Goal: Complete application form: Complete application form

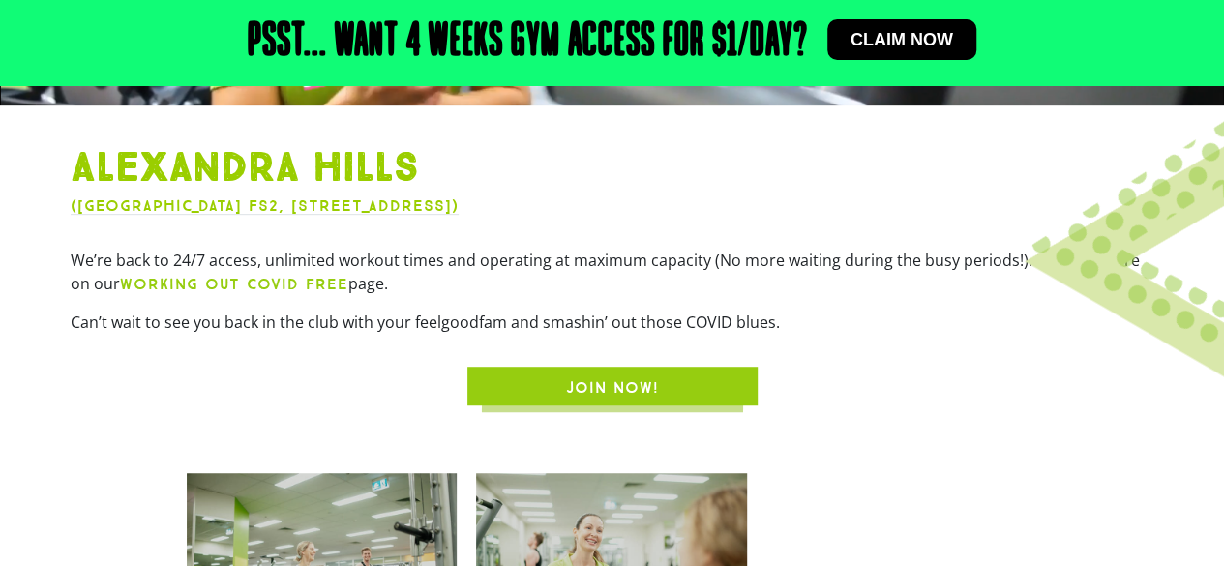
scroll to position [445, 0]
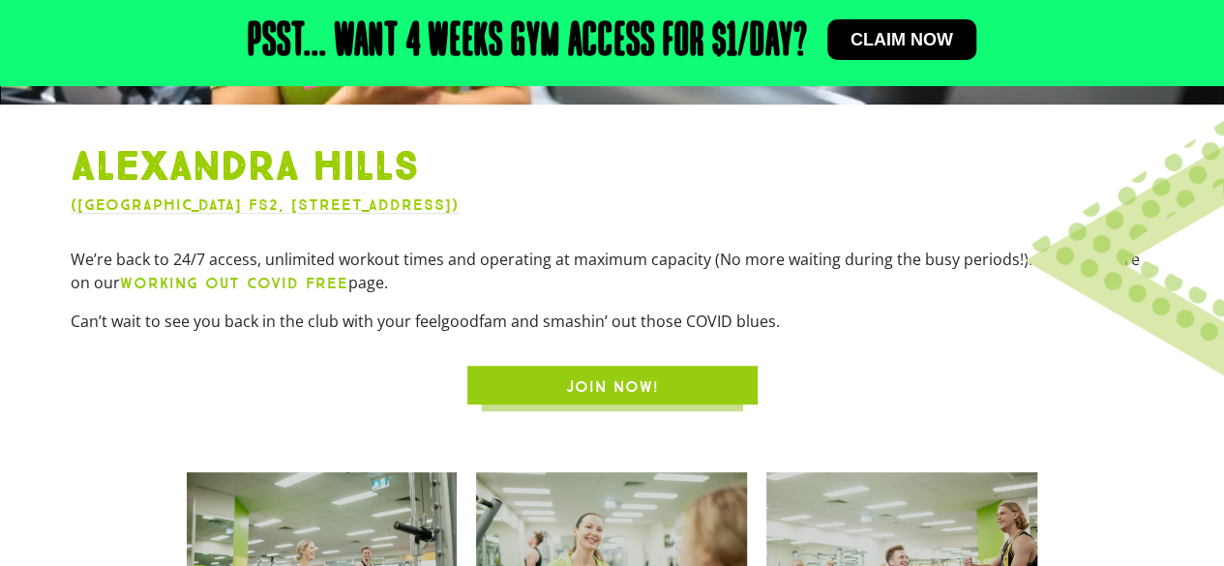
click at [1137, 407] on div "Alexandra Hills (Alexandra Hills Shopping Centre Shop FS2, 71 Cambridge Drive, …" at bounding box center [612, 274] width 1103 height 281
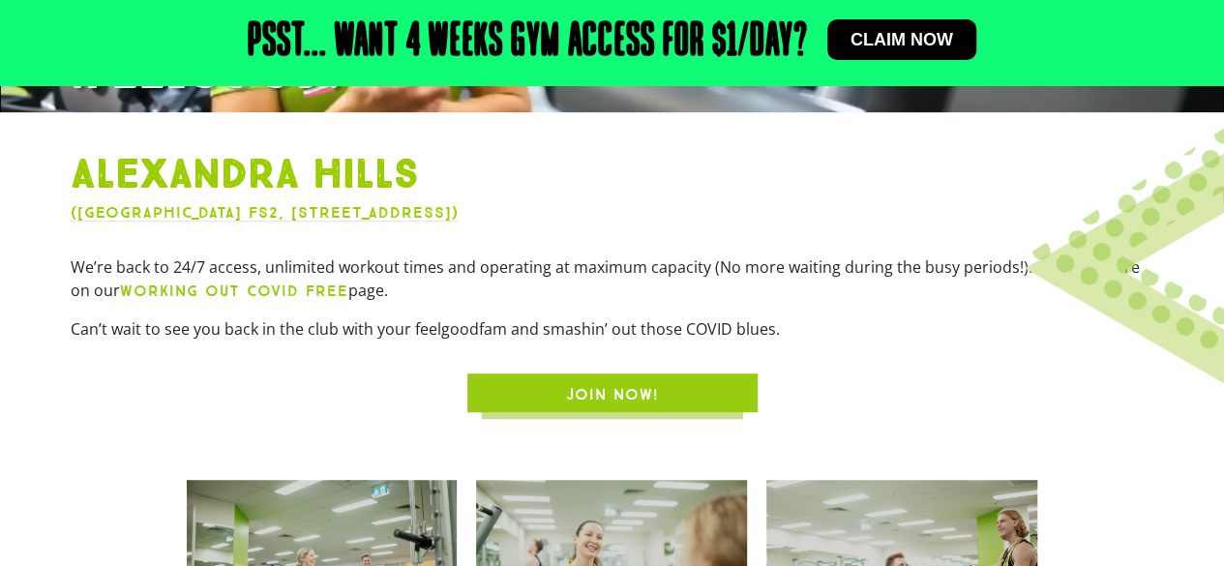
scroll to position [438, 0]
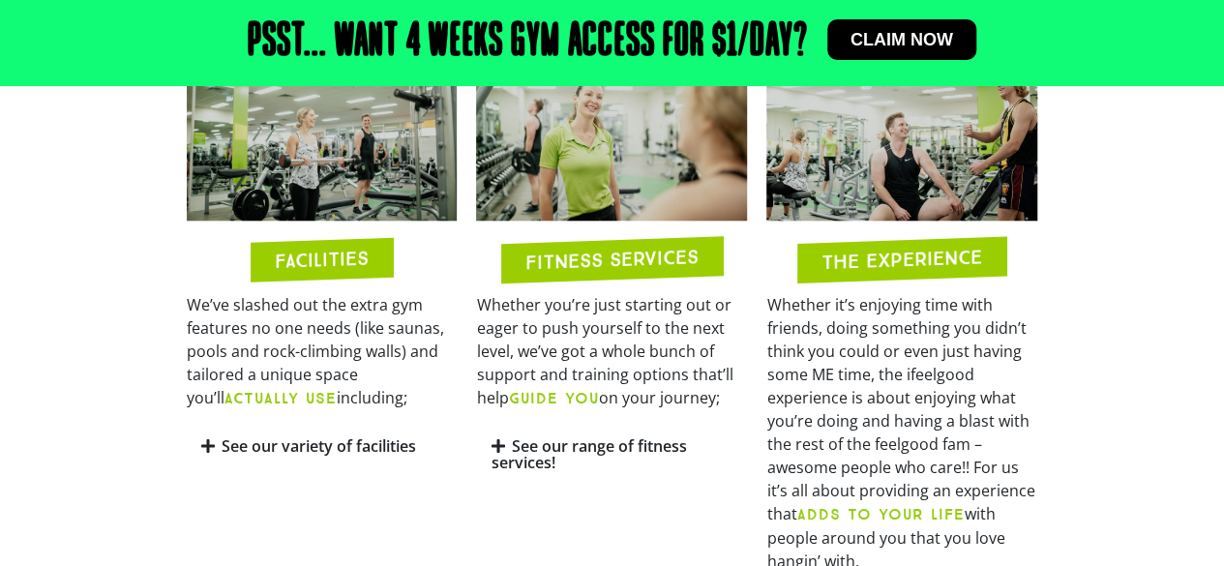
scroll to position [880, 0]
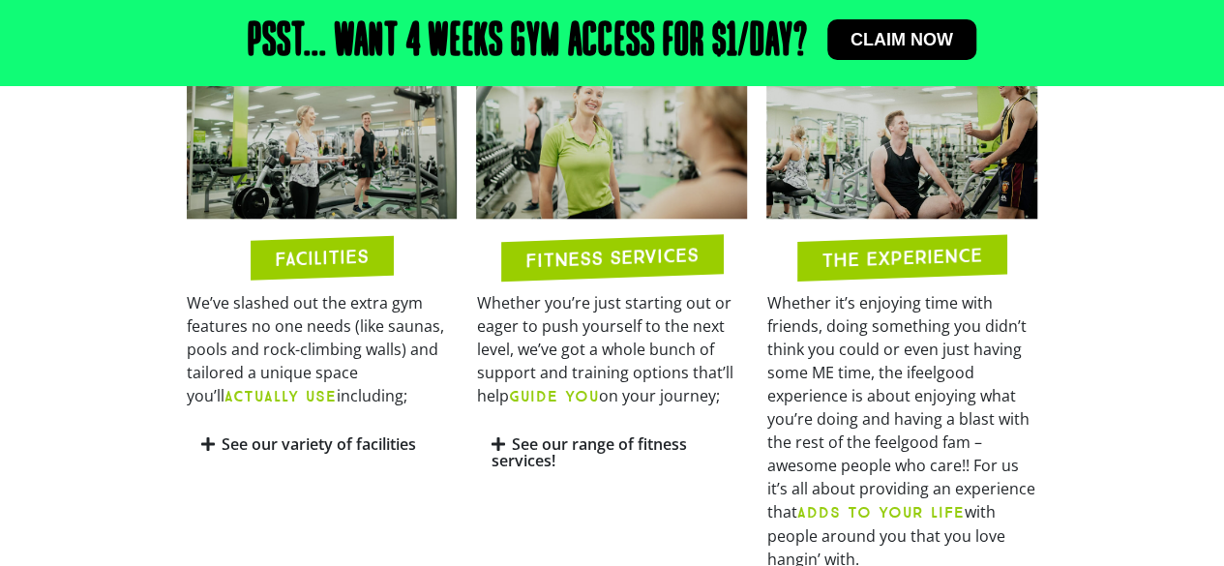
click at [251, 458] on div "See our variety of facilities" at bounding box center [322, 444] width 271 height 45
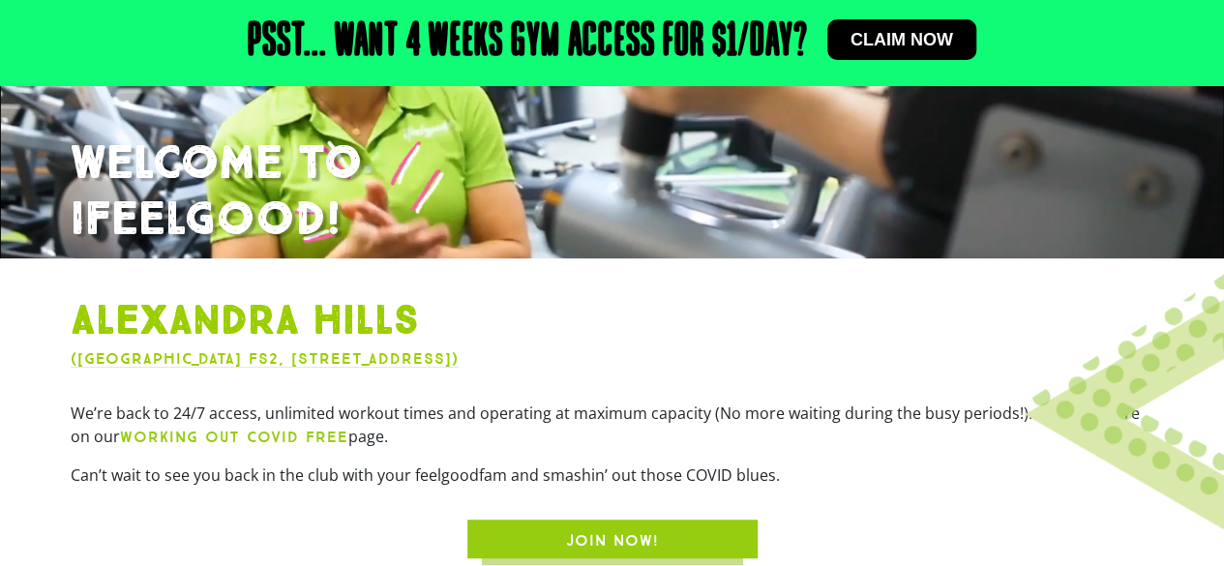
scroll to position [0, 0]
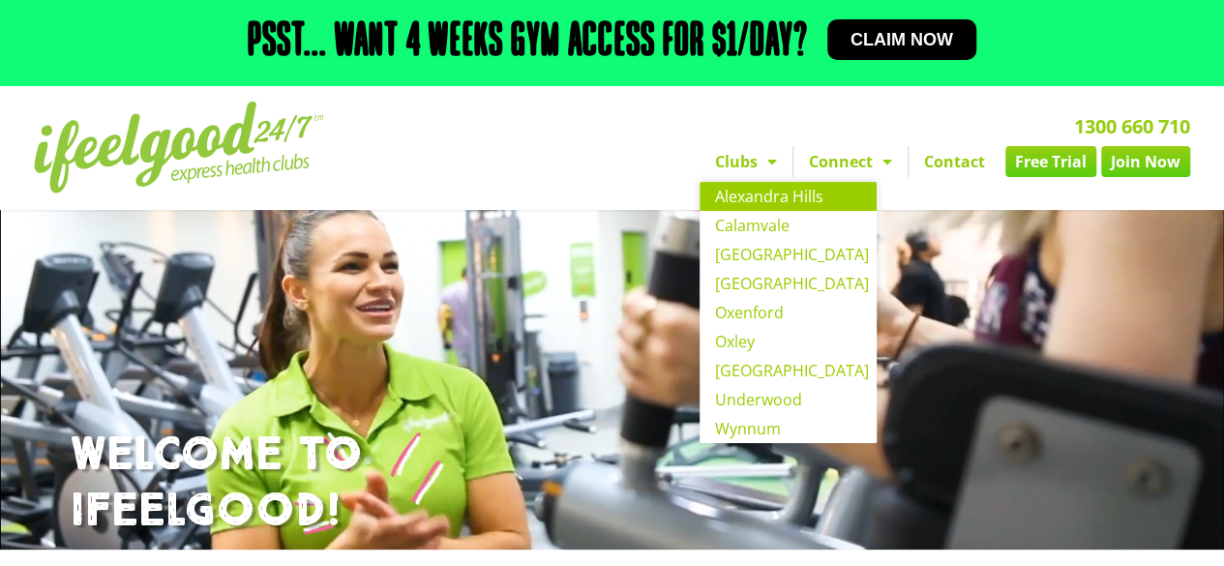
click at [750, 167] on link "Clubs" at bounding box center [746, 161] width 93 height 31
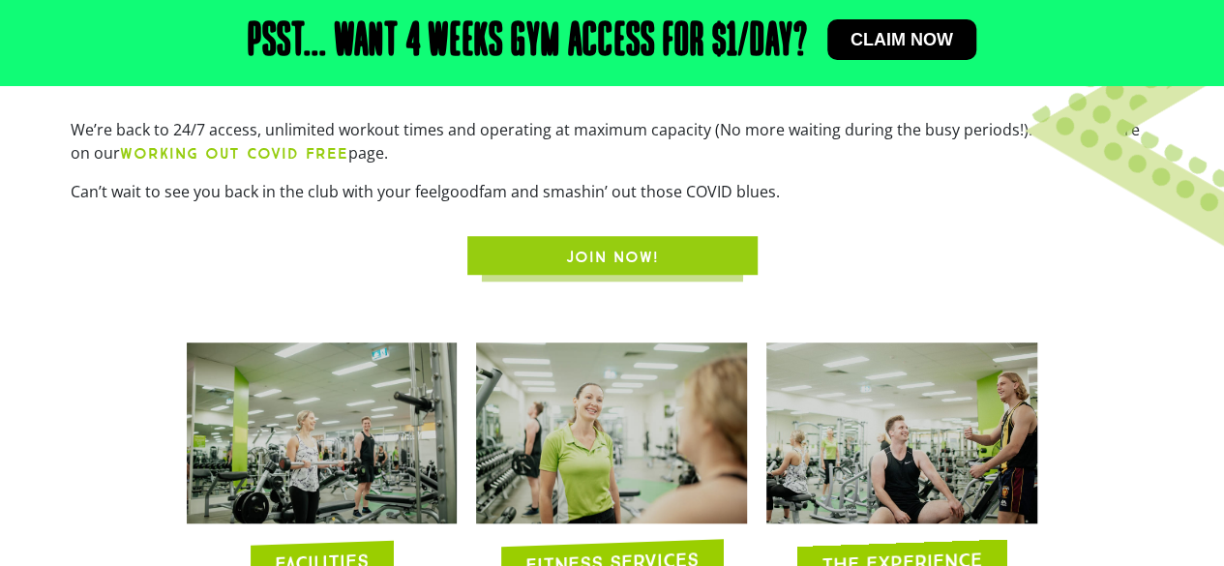
scroll to position [576, 0]
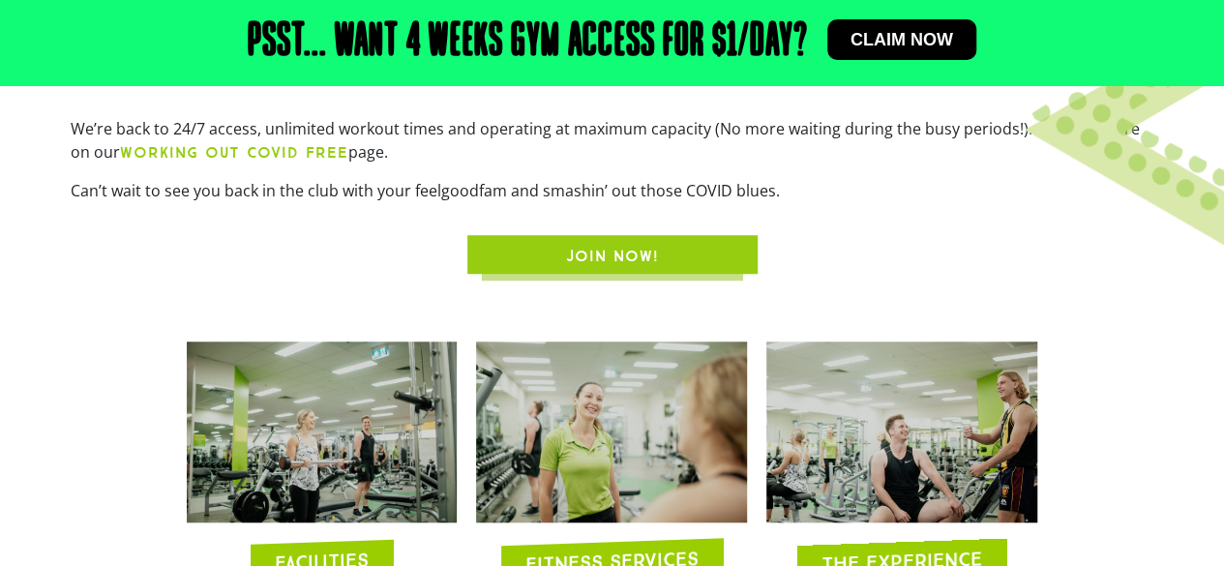
drag, startPoint x: 606, startPoint y: 283, endPoint x: 602, endPoint y: 256, distance: 26.4
click at [602, 256] on span "JOIN NOW!" at bounding box center [612, 256] width 93 height 23
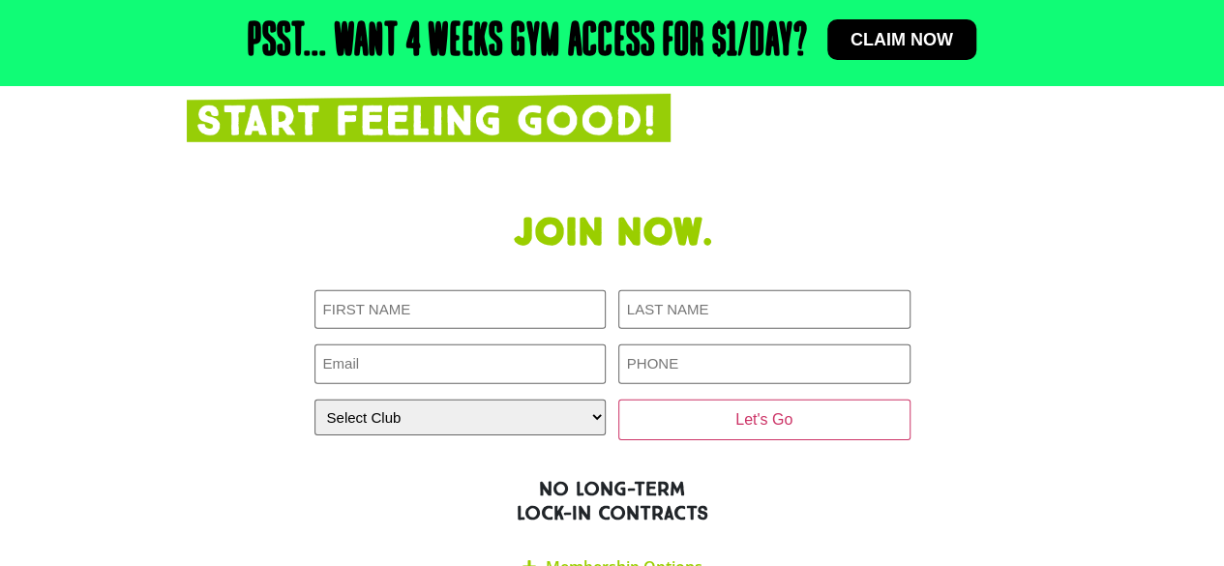
scroll to position [2808, 0]
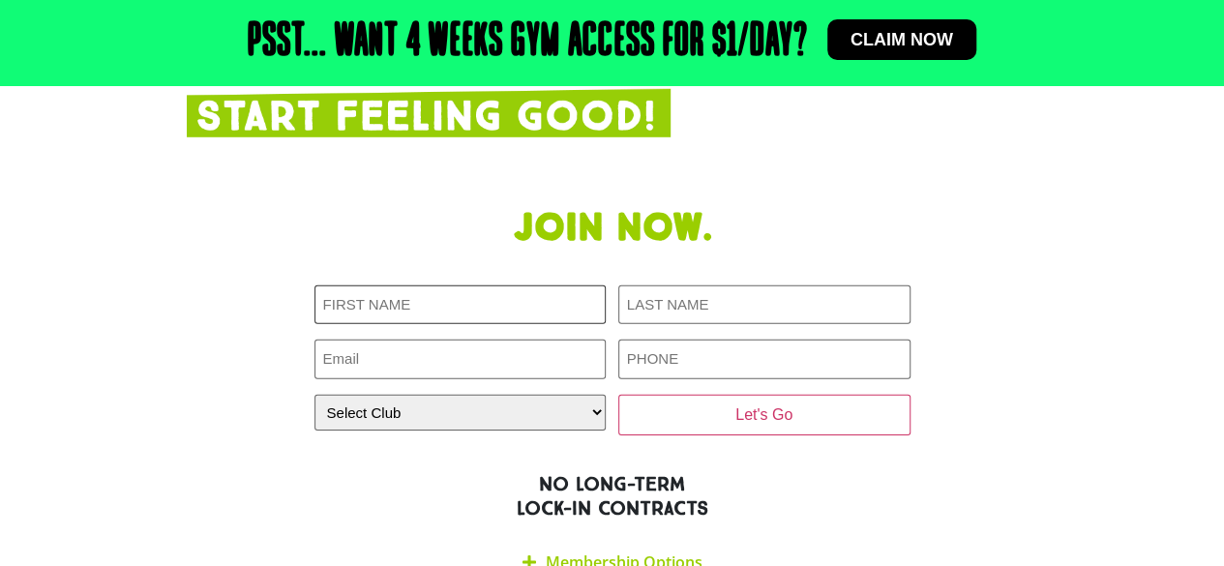
click at [575, 285] on input "First NAME (Required)" at bounding box center [461, 305] width 292 height 40
click at [678, 238] on div "Join now. FIRST NAME LAST NAME EMAIL PHONE CLOSEST CLUB Closest Club Alexandra …" at bounding box center [612, 394] width 871 height 399
click at [553, 395] on select "Select Club Alexandra Hills Calamvale Coopers Plains Middle Park Oxenford Oxley…" at bounding box center [461, 413] width 292 height 36
select select "Alexandra Hills"
click at [315, 395] on select "Select Club Alexandra Hills Calamvale Coopers Plains Middle Park Oxenford Oxley…" at bounding box center [461, 413] width 292 height 36
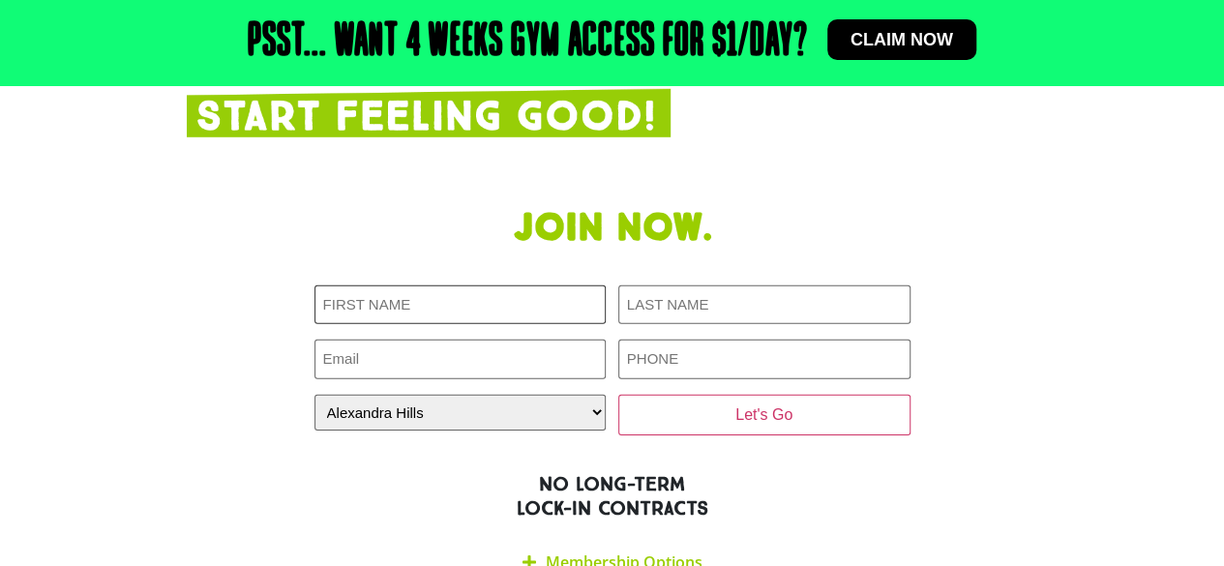
click at [439, 285] on input "First NAME (Required)" at bounding box center [461, 305] width 292 height 40
type input "joe"
click at [383, 340] on input "Email (Required)" at bounding box center [461, 360] width 292 height 40
type input "joe.anderson@gmail.com"
click at [662, 285] on input "LAST NAME (Required)" at bounding box center [764, 305] width 292 height 40
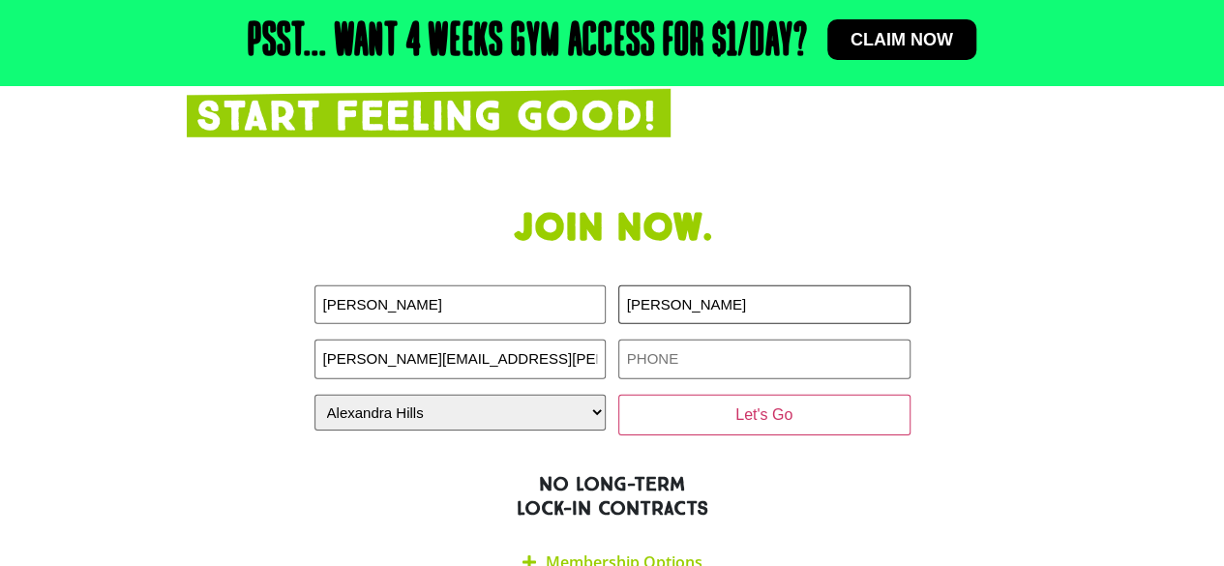
type input "anderson"
click at [679, 340] on input "PHONE (Required)" at bounding box center [764, 360] width 292 height 40
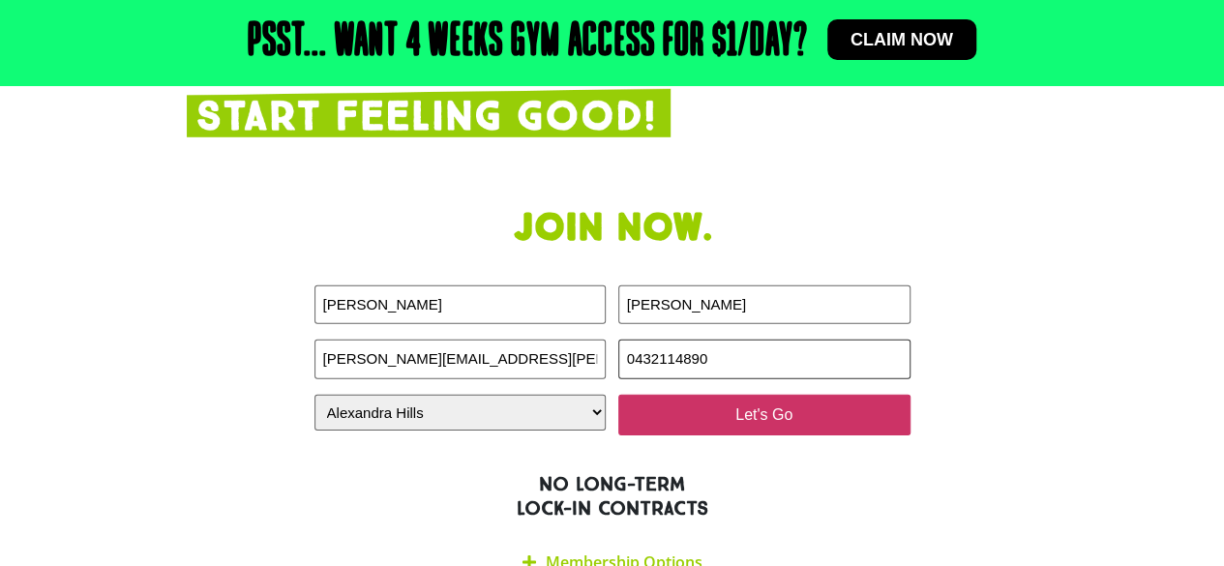
type input "0432114890"
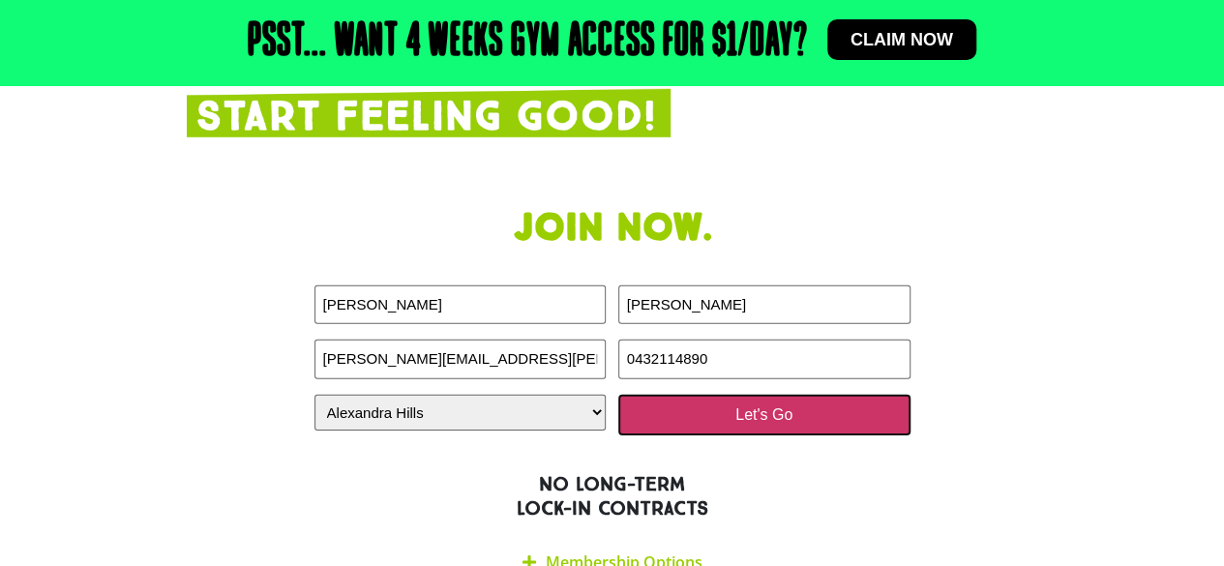
click at [716, 395] on input "Let's Go" at bounding box center [764, 415] width 292 height 41
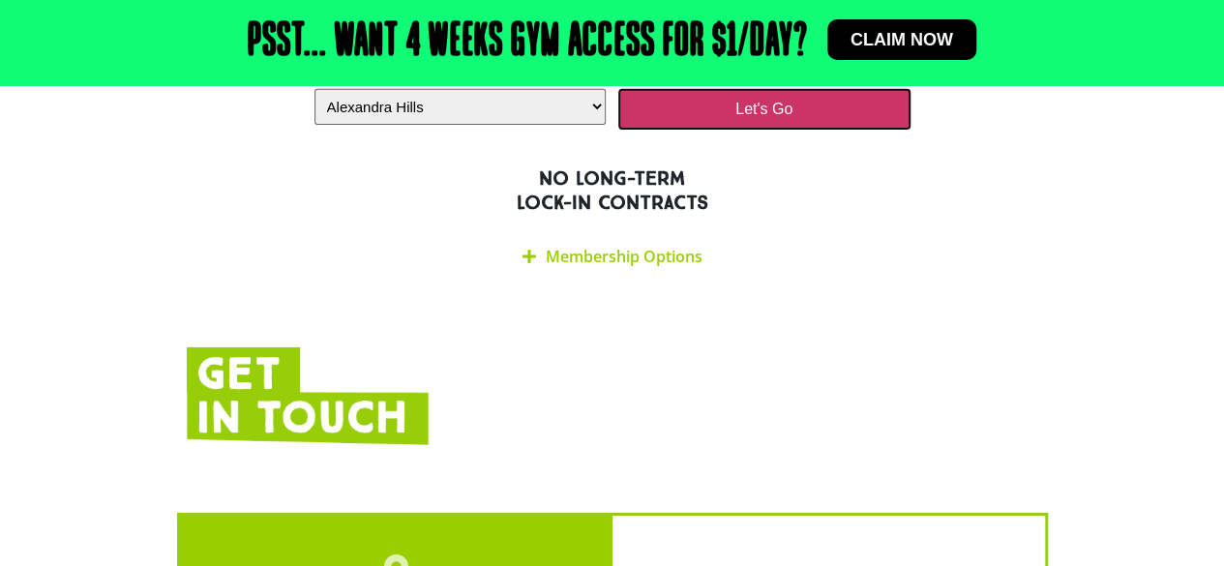
scroll to position [3116, 0]
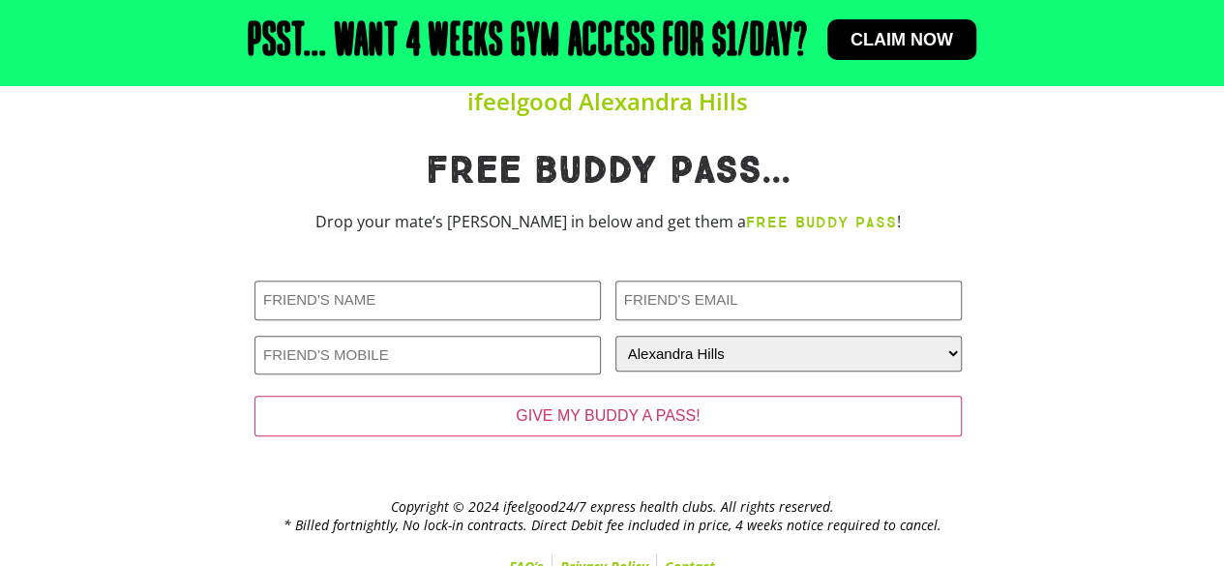
scroll to position [401, 0]
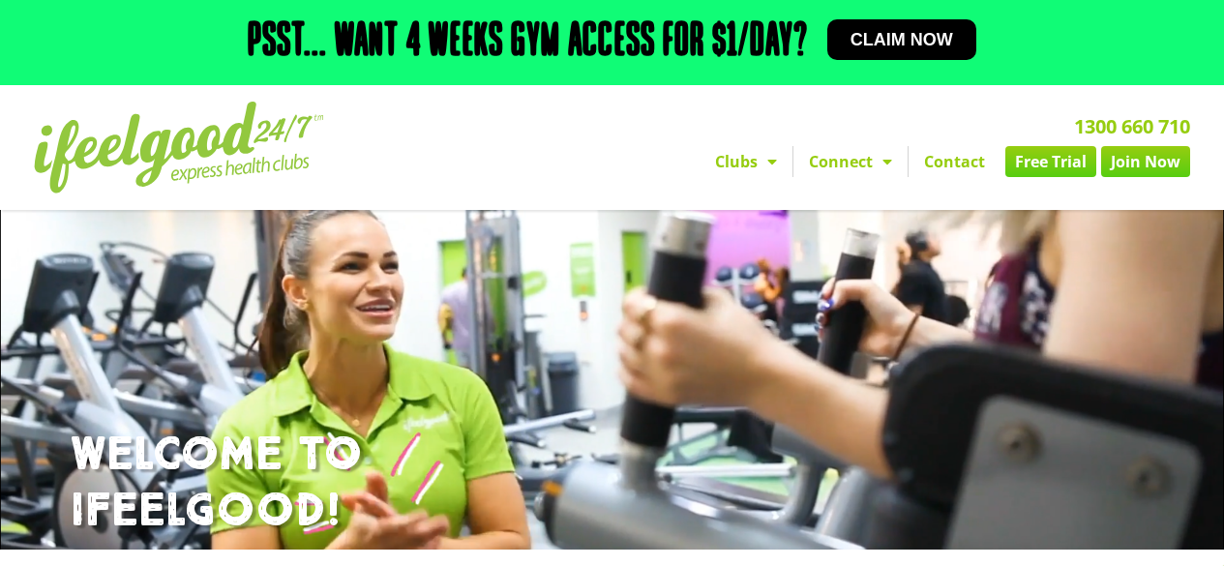
select select "Alexandra Hills"
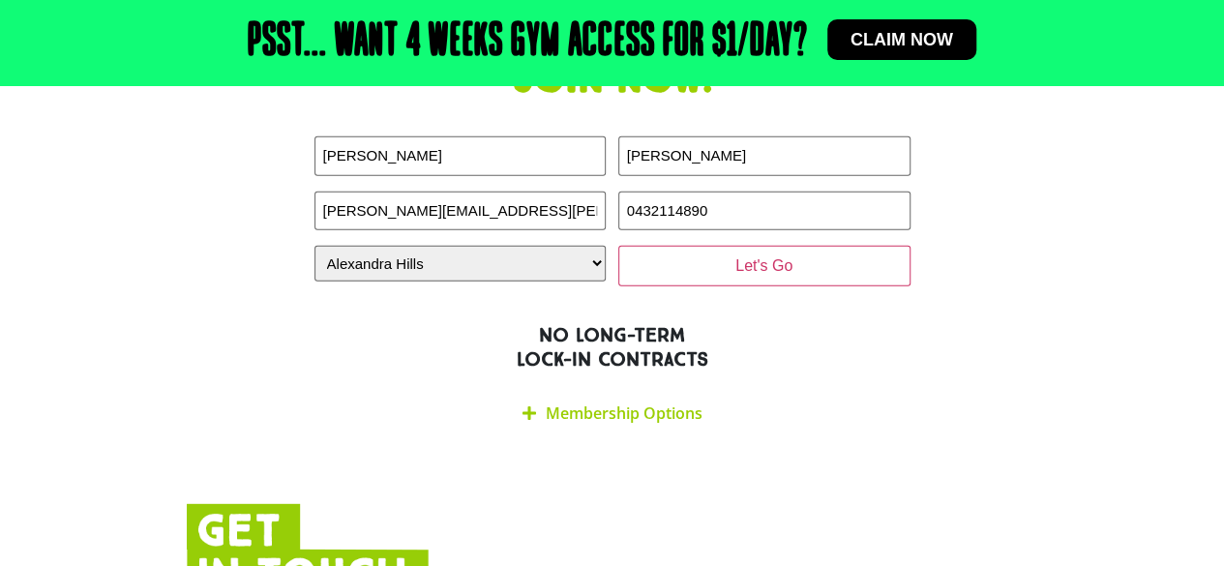
scroll to position [2499, 0]
click at [595, 403] on link "Membership Options" at bounding box center [624, 413] width 157 height 21
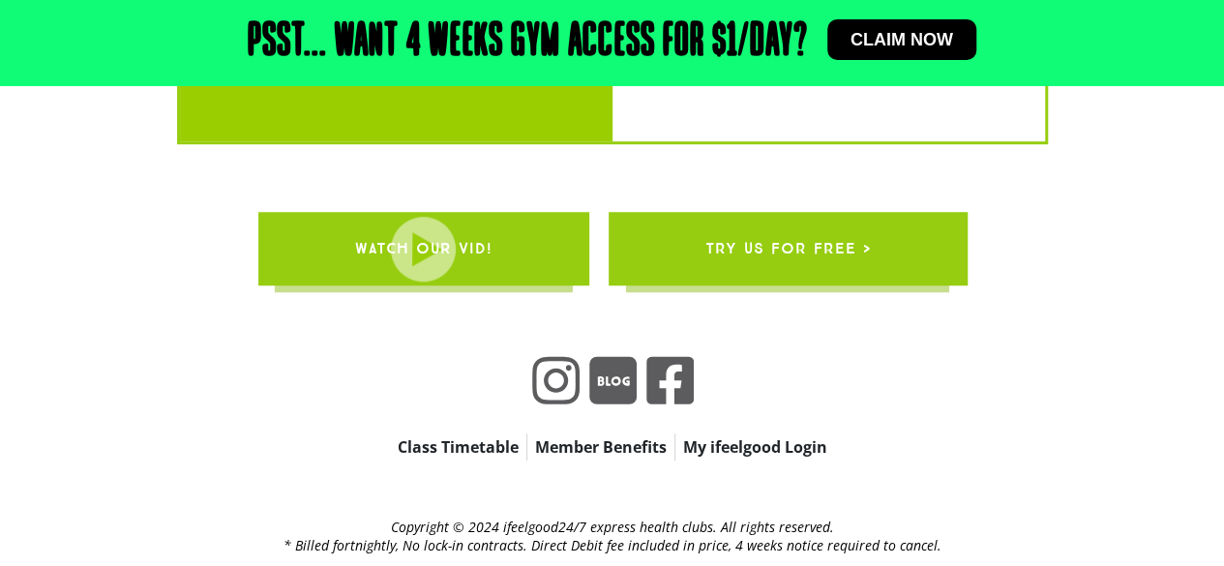
scroll to position [4380, 0]
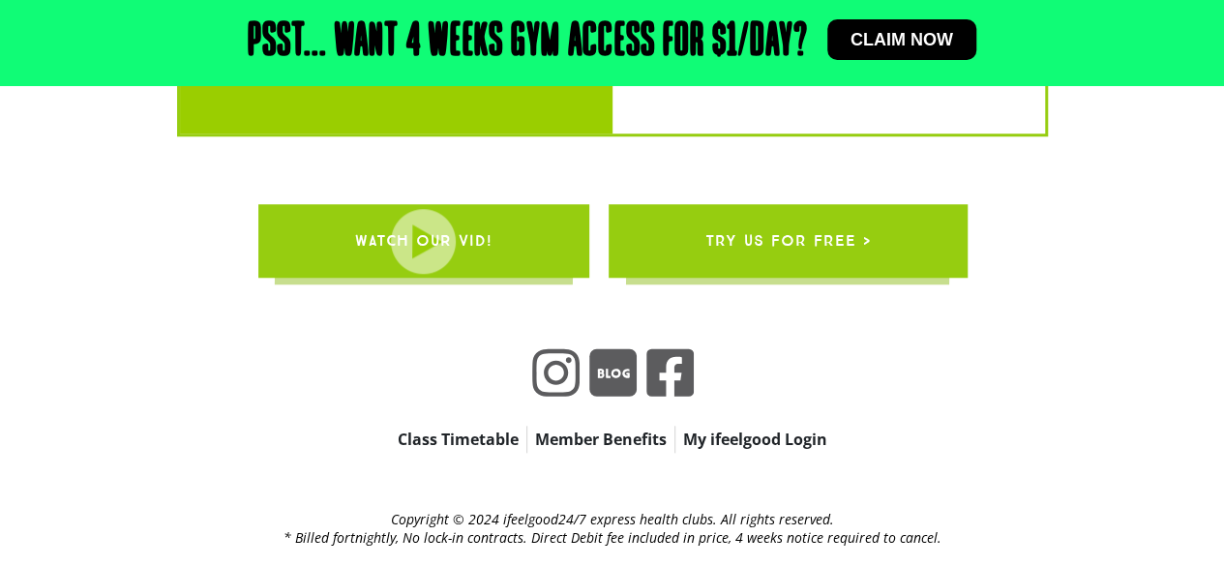
click at [525, 204] on link "WATCH OUR VID!" at bounding box center [422, 241] width 331 height 74
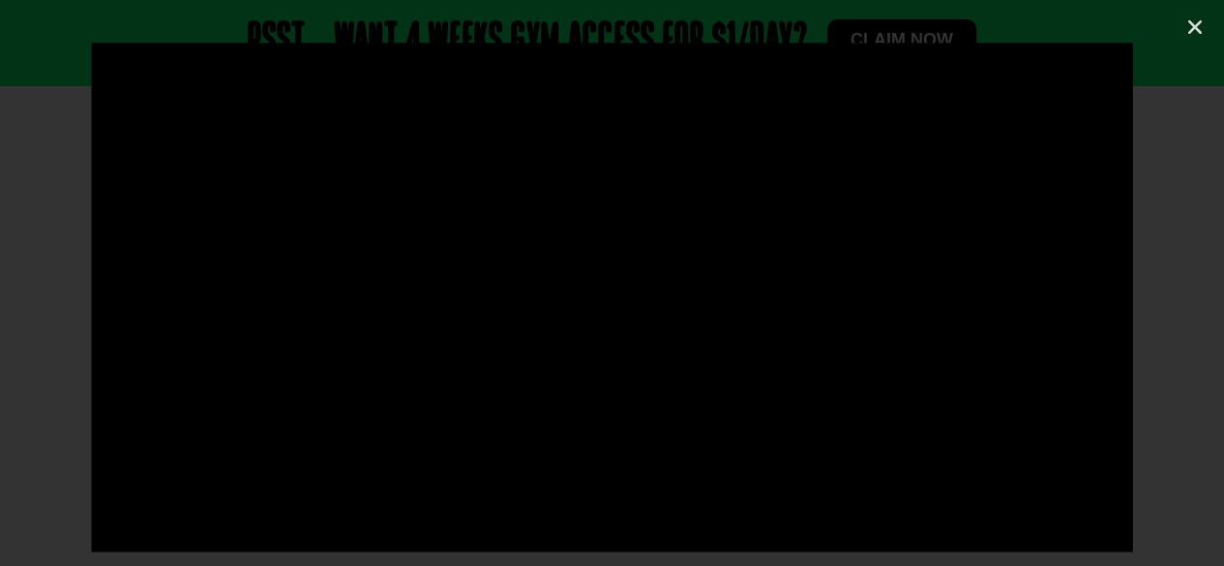
click at [1208, 257] on div at bounding box center [612, 283] width 1224 height 481
click at [1206, 29] on link "Close (Esc)" at bounding box center [1195, 27] width 29 height 29
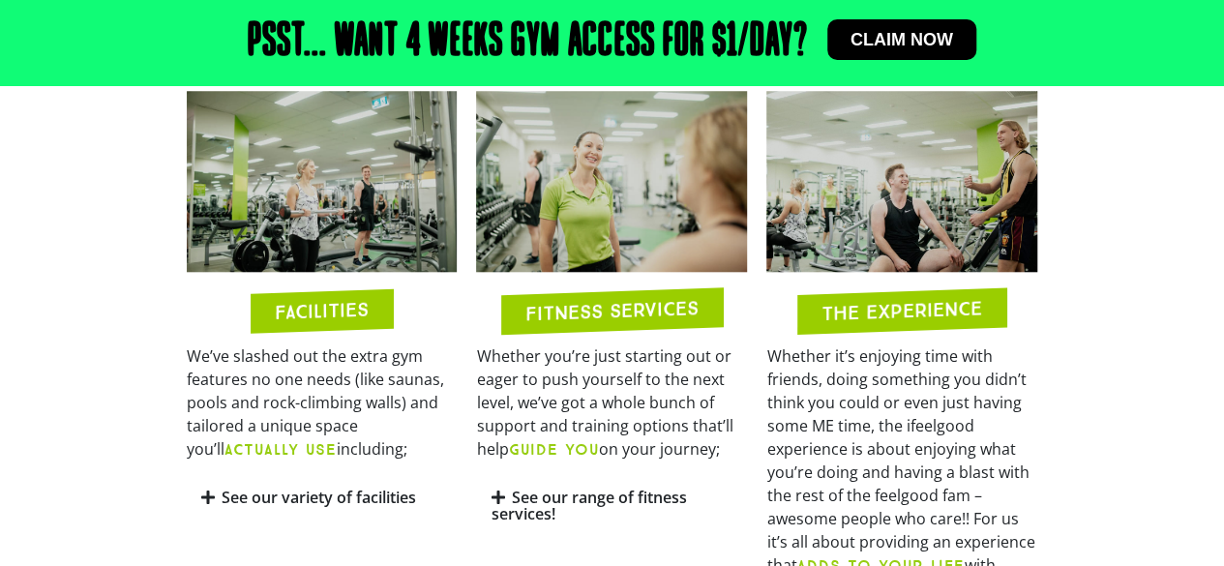
scroll to position [825, 0]
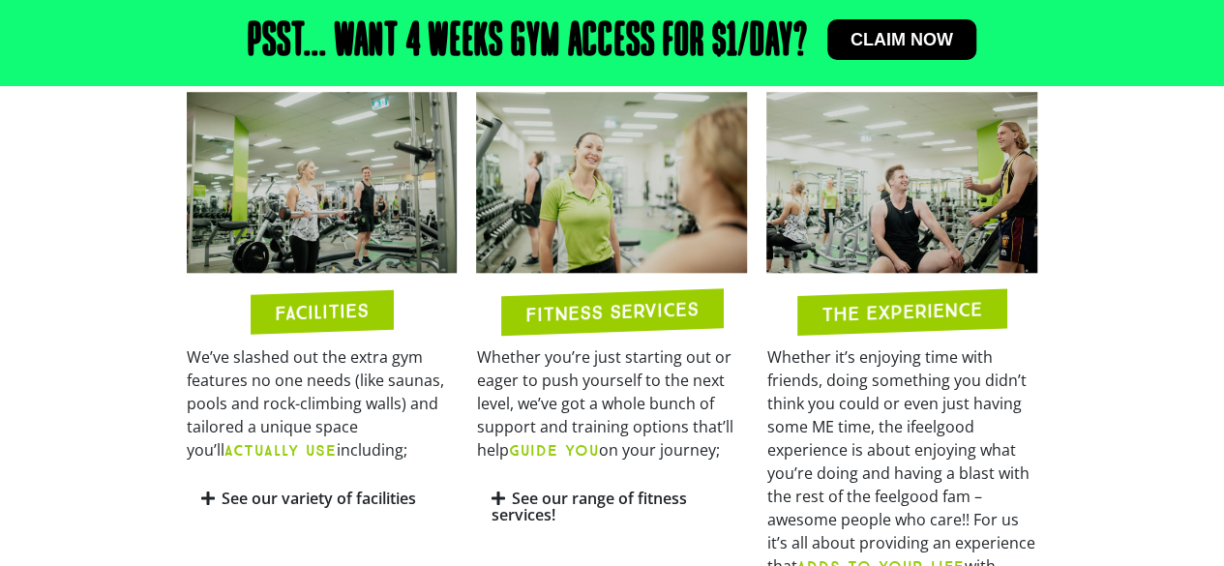
click at [534, 513] on link "See our range of fitness services!" at bounding box center [588, 507] width 195 height 38
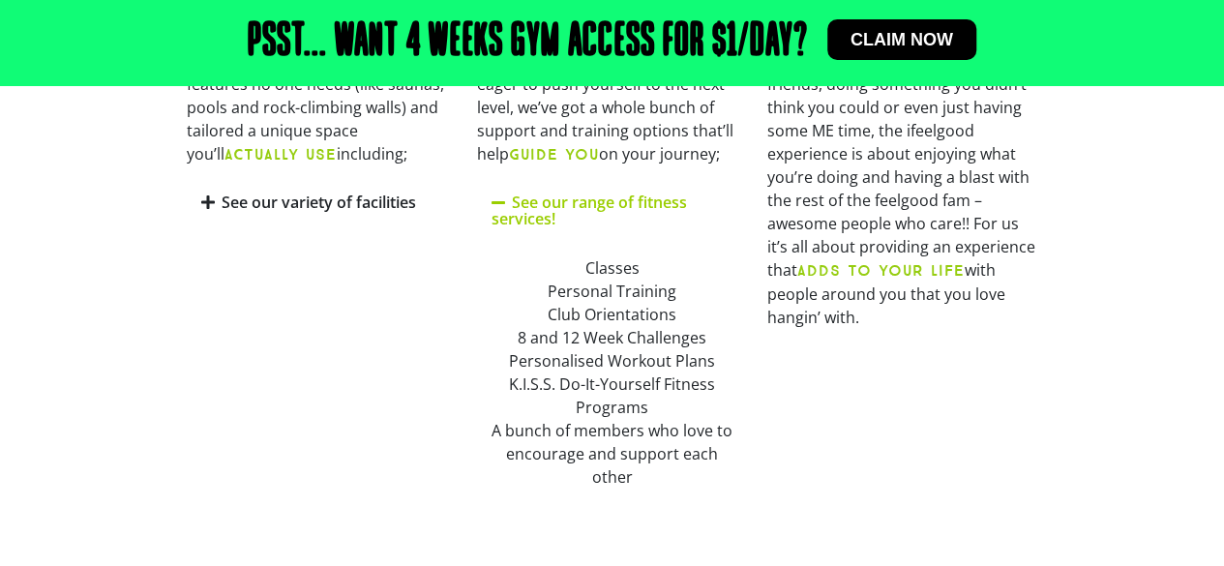
scroll to position [1121, 0]
click at [325, 210] on link "See our variety of facilities" at bounding box center [319, 203] width 195 height 21
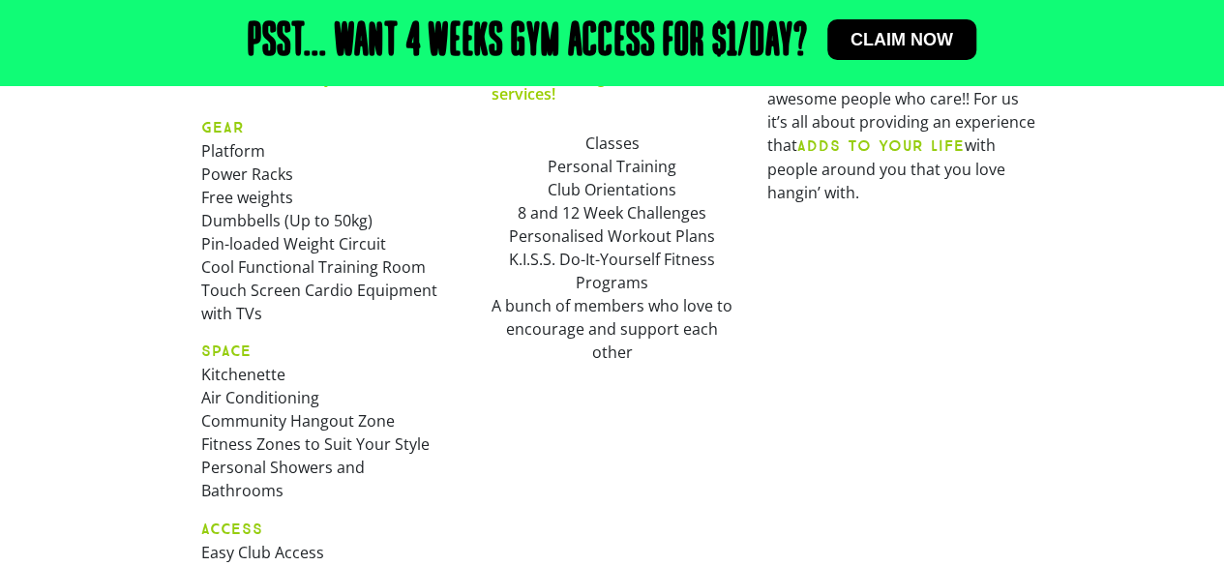
scroll to position [1247, 0]
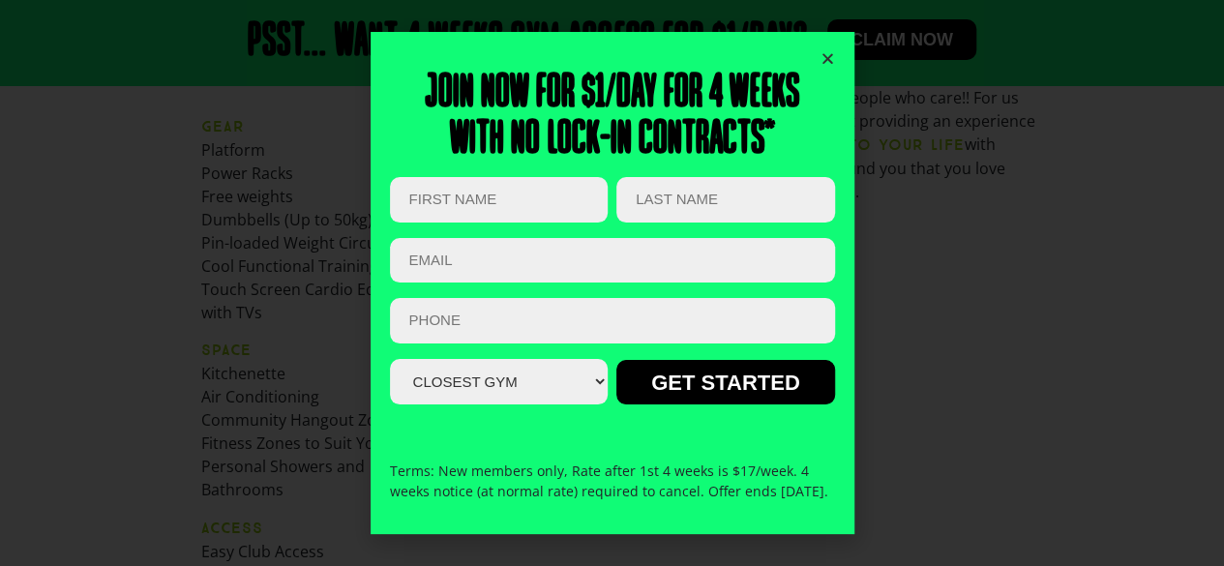
click at [838, 44] on div "Join now for $1/day for 4 weeks With no lock-in contracts* URL This field is fo…" at bounding box center [613, 283] width 484 height 502
click at [842, 37] on div "Join now for $1/day for 4 weeks With no lock-in contracts* URL This field is fo…" at bounding box center [613, 283] width 484 height 502
click at [830, 51] on icon "Close" at bounding box center [828, 58] width 15 height 15
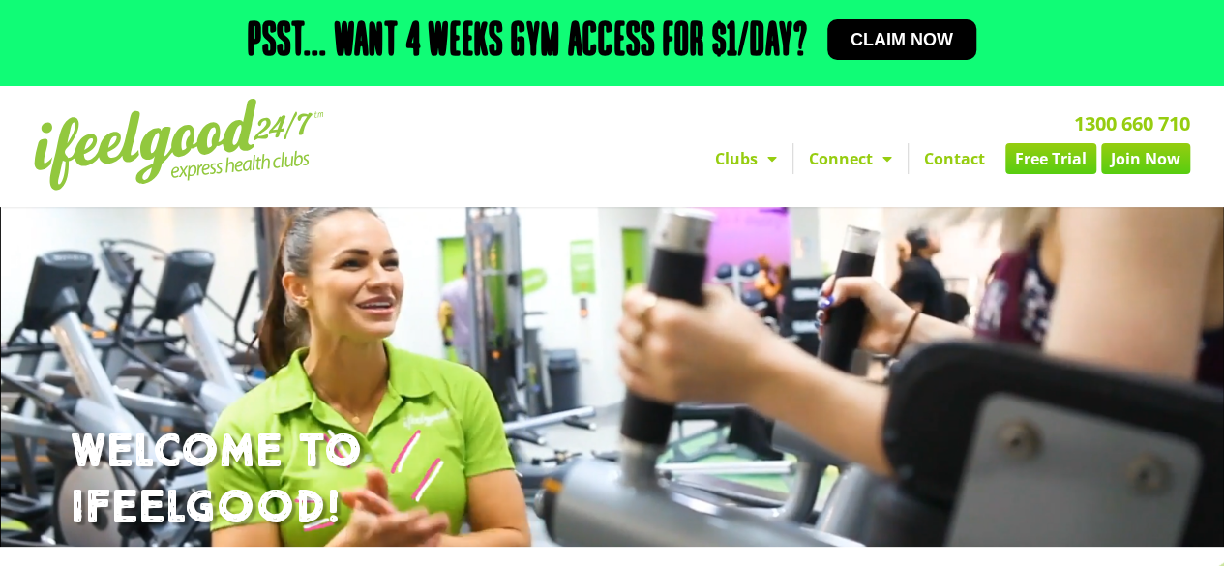
scroll to position [0, 0]
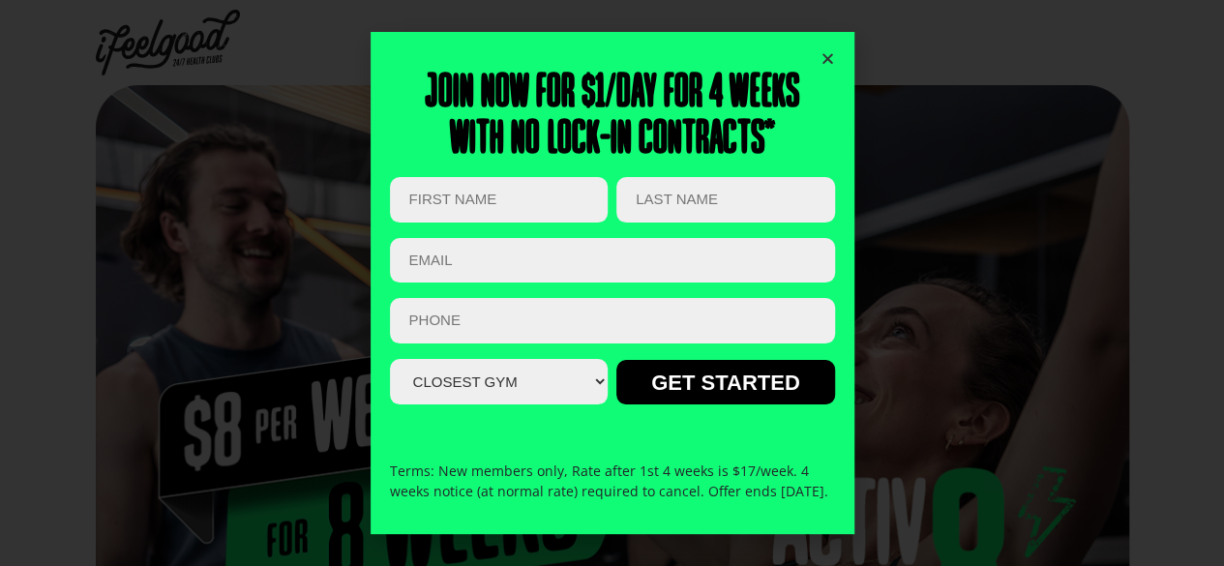
click at [172, 127] on div "Join now for $1/day for 4 weeks With no lock-in contracts* Phone This field is …" at bounding box center [612, 283] width 1224 height 566
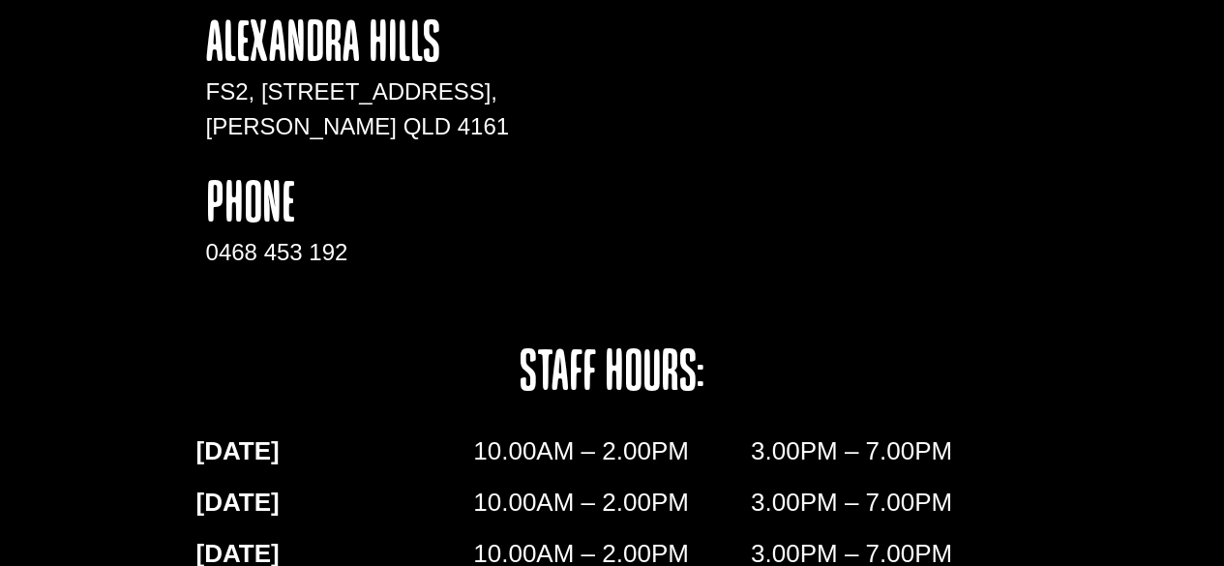
scroll to position [3107, 0]
